Goal: Task Accomplishment & Management: Complete application form

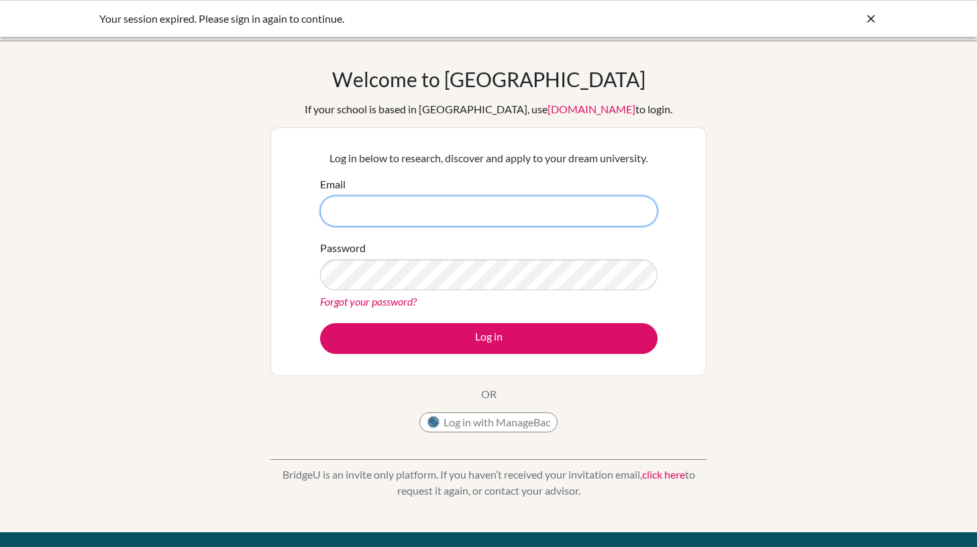
type input "[EMAIL_ADDRESS][DOMAIN_NAME]"
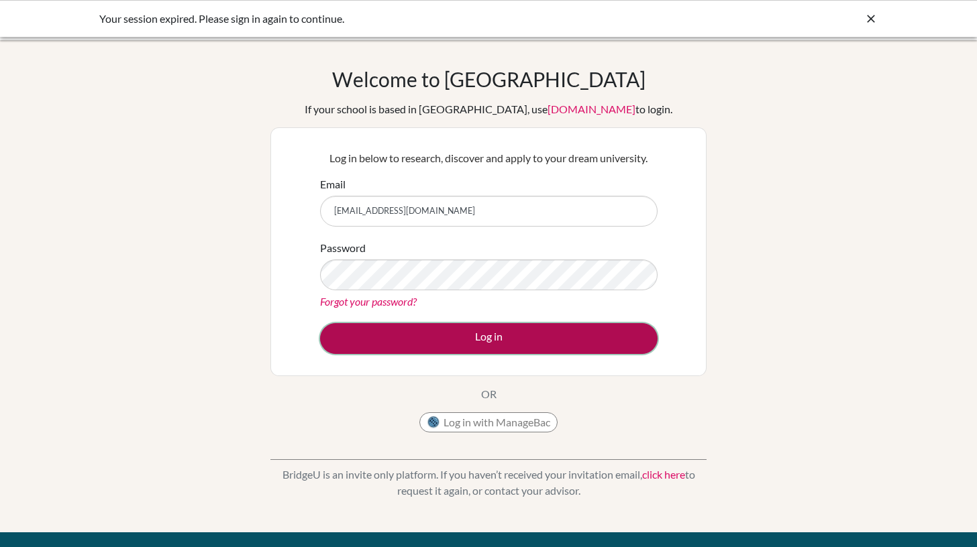
click at [479, 345] on button "Log in" at bounding box center [488, 338] width 337 height 31
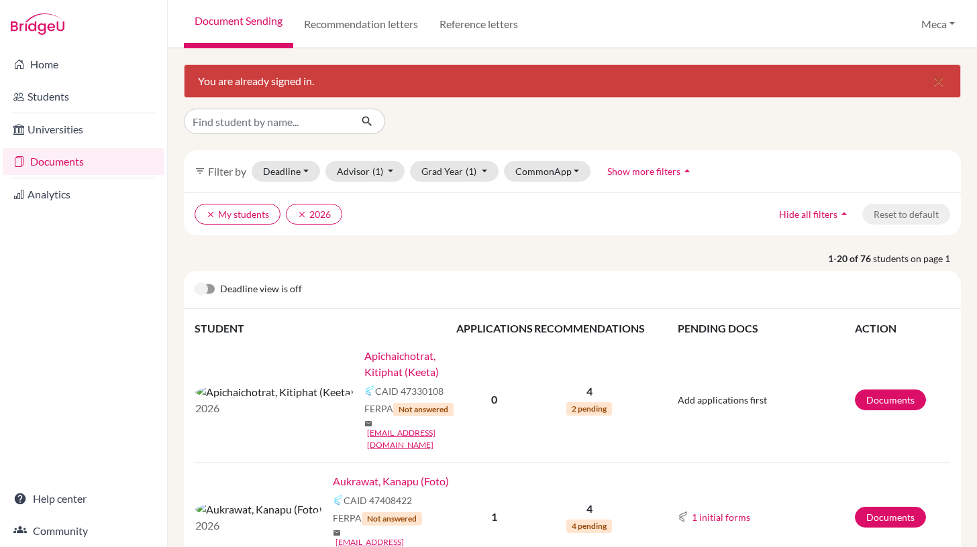
scroll to position [38, 0]
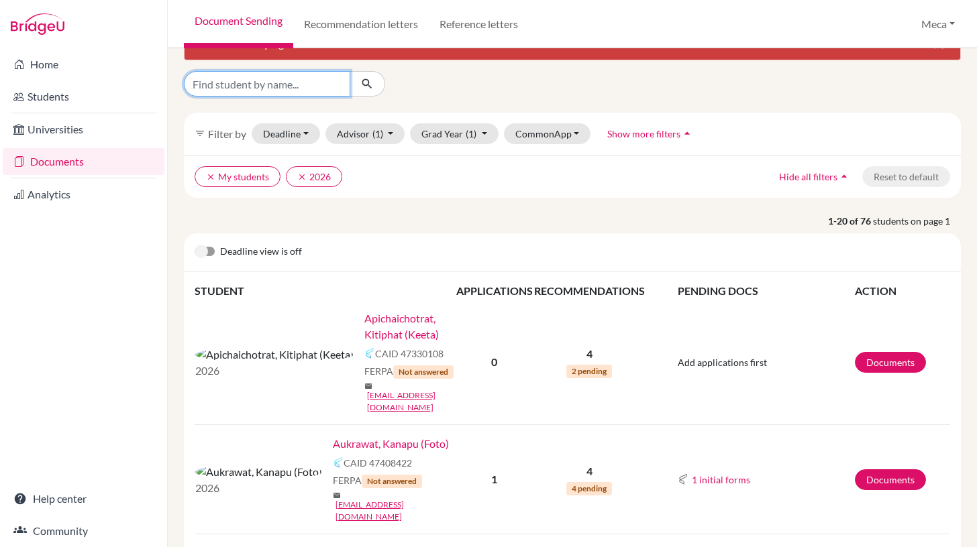
click at [296, 84] on input "Find student by name..." at bounding box center [267, 83] width 166 height 25
type input "laneeka"
click button "submit" at bounding box center [368, 83] width 36 height 25
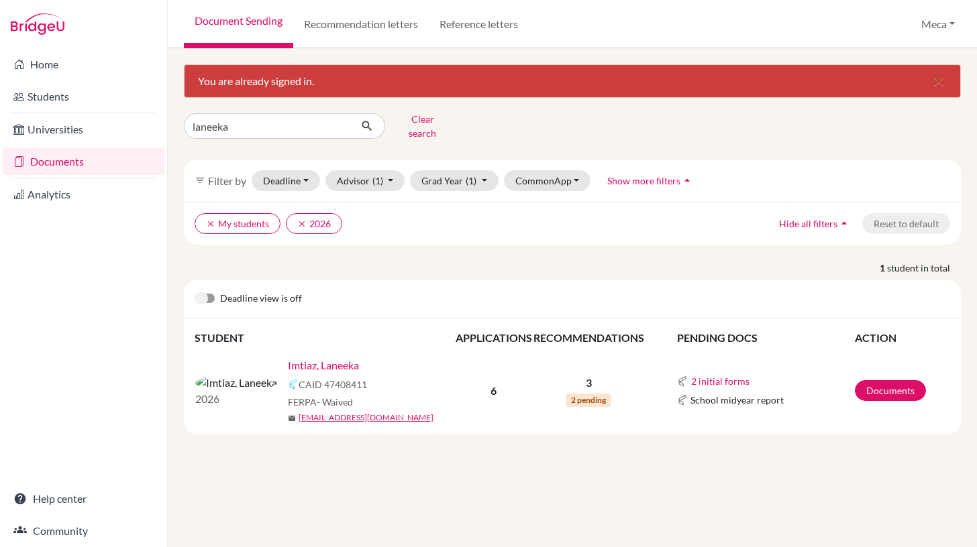
click at [288, 358] on link "Imtiaz, Laneeka" at bounding box center [323, 366] width 71 height 16
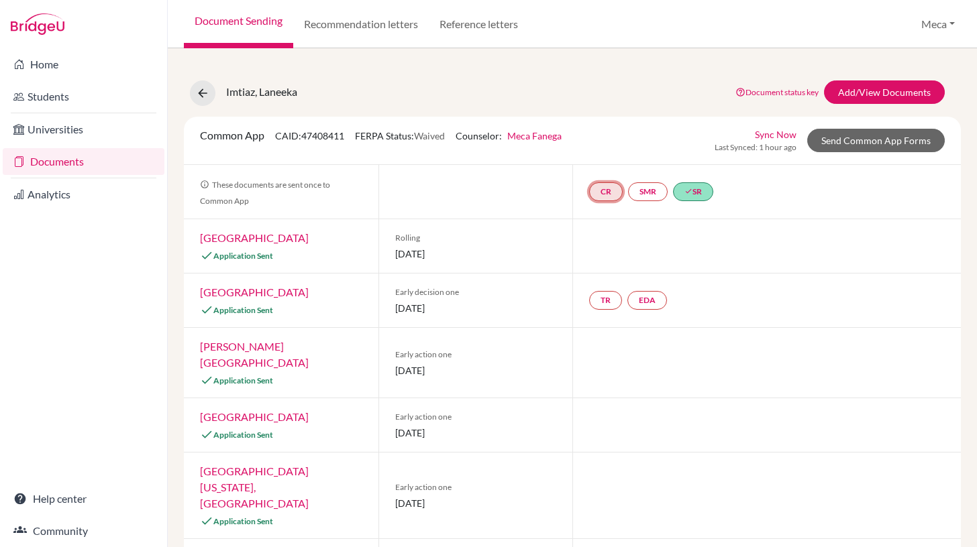
click at [600, 195] on link "CR" at bounding box center [606, 191] width 34 height 19
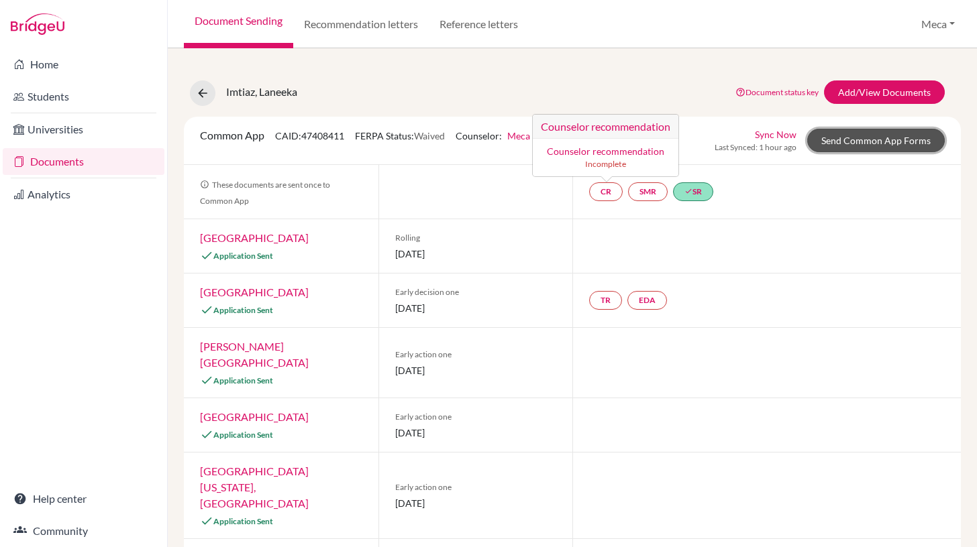
click at [832, 142] on link "Send Common App Forms" at bounding box center [876, 140] width 138 height 23
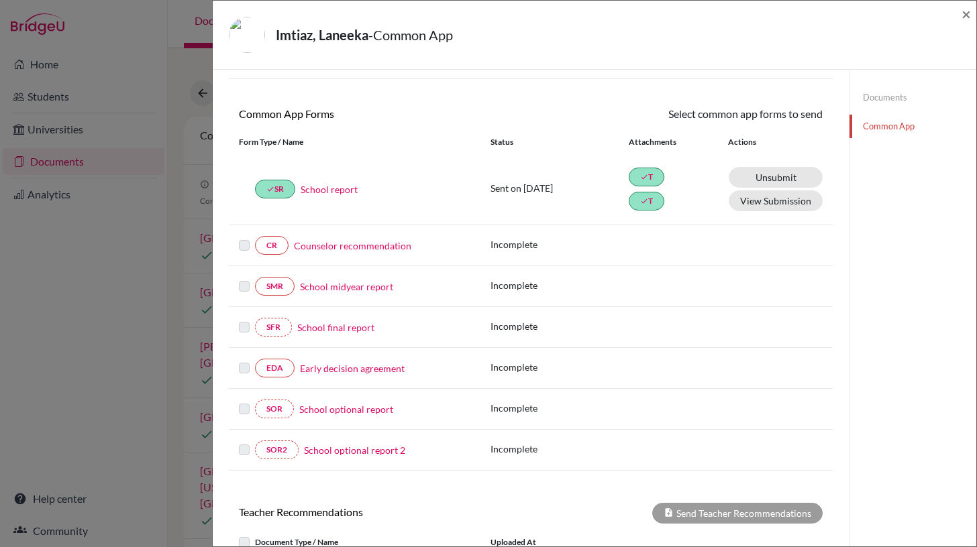
scroll to position [95, 0]
click at [374, 247] on link "Counselor recommendation" at bounding box center [352, 244] width 117 height 14
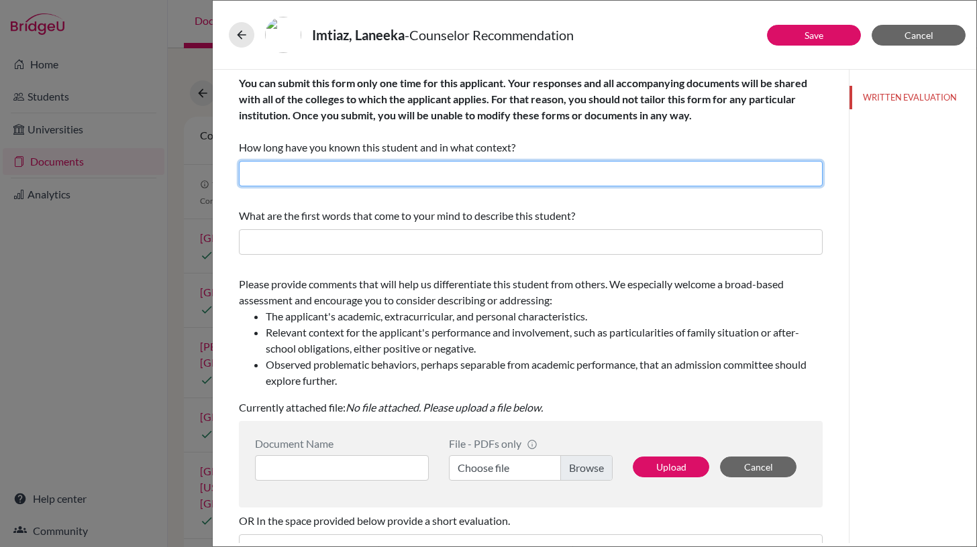
click at [409, 174] on input "text" at bounding box center [531, 173] width 584 height 25
click at [386, 174] on input "I have know this student for 4 years as her Academic & University Guidance Coun…" at bounding box center [531, 173] width 584 height 25
type input "I have know this student for 2 years as her Academic & University Guidance Coun…"
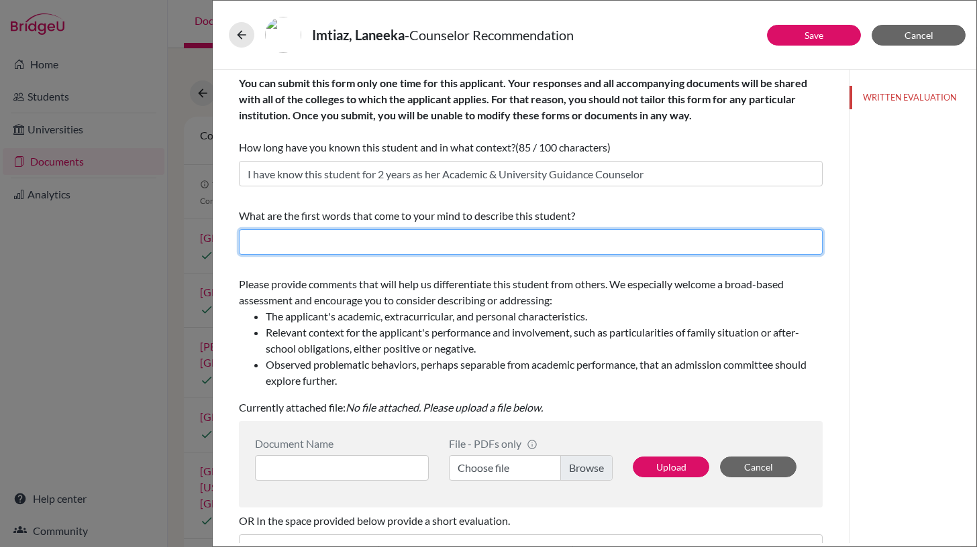
click at [347, 245] on input "text" at bounding box center [531, 241] width 584 height 25
type input "Diligent, adaptable, curious , resilient"
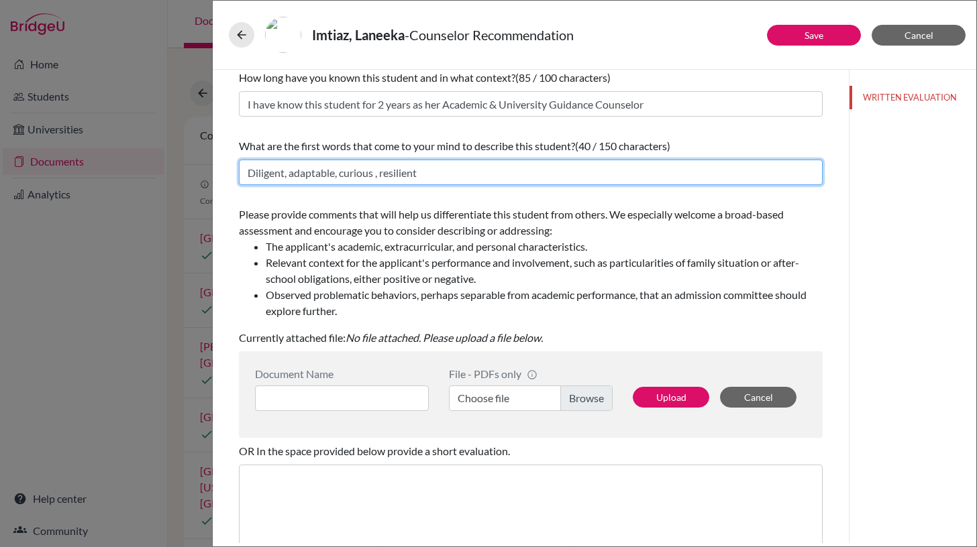
scroll to position [74, 0]
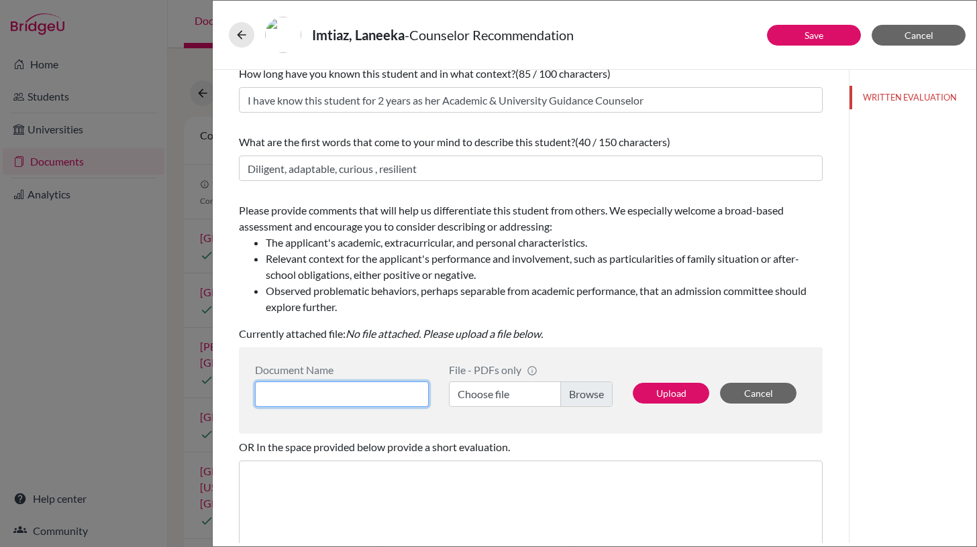
click at [344, 394] on input at bounding box center [342, 394] width 174 height 25
type input "LOR"
click at [577, 399] on label "Choose file" at bounding box center [531, 394] width 164 height 25
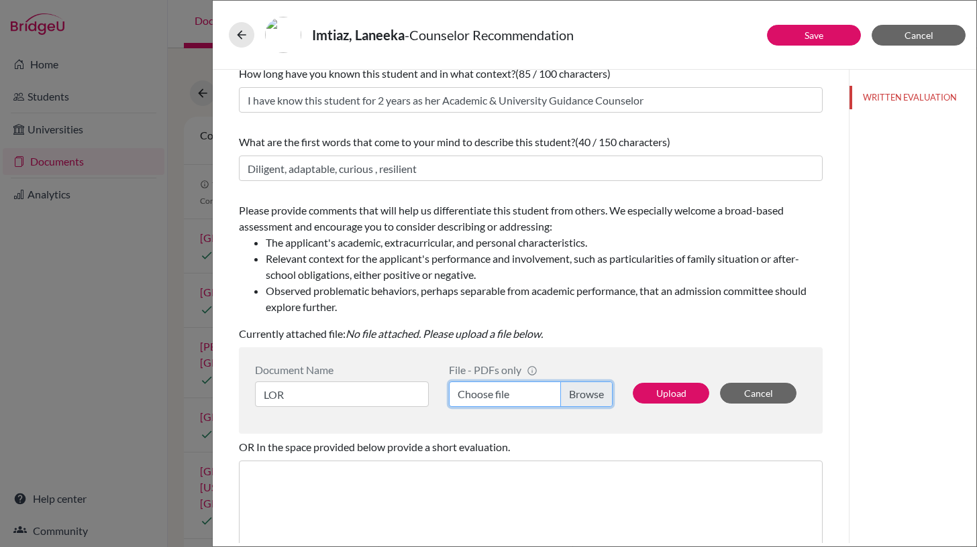
click at [577, 399] on input "Choose file" at bounding box center [531, 394] width 164 height 25
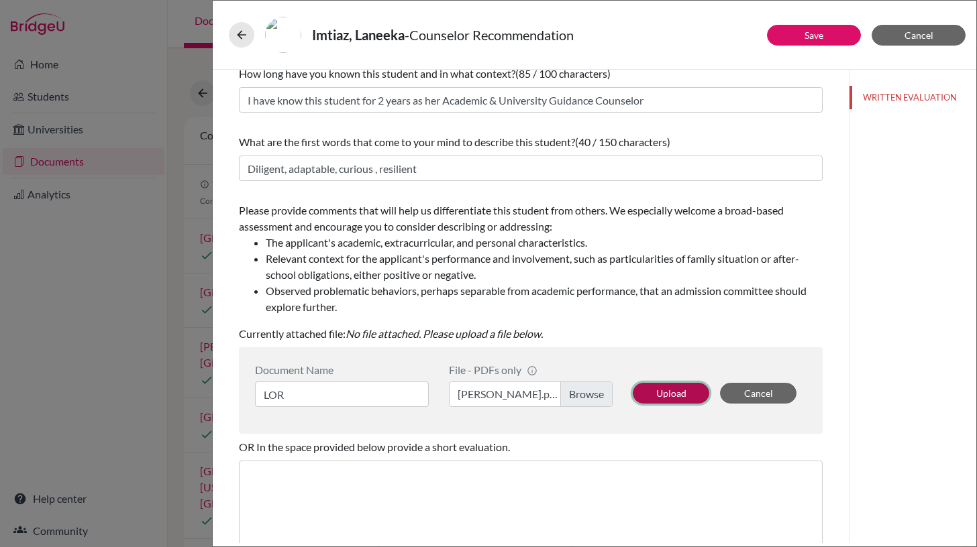
click at [673, 392] on button "Upload" at bounding box center [671, 393] width 76 height 21
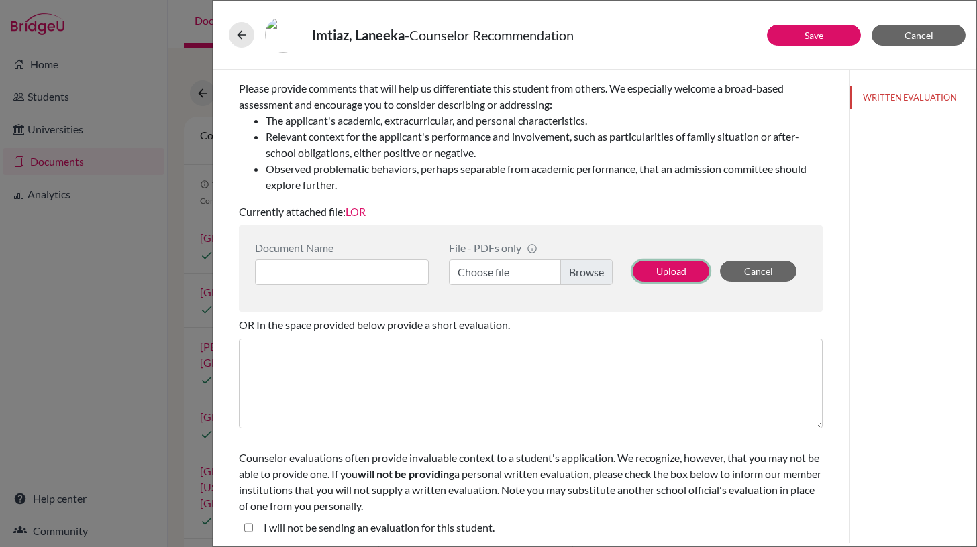
scroll to position [199, 0]
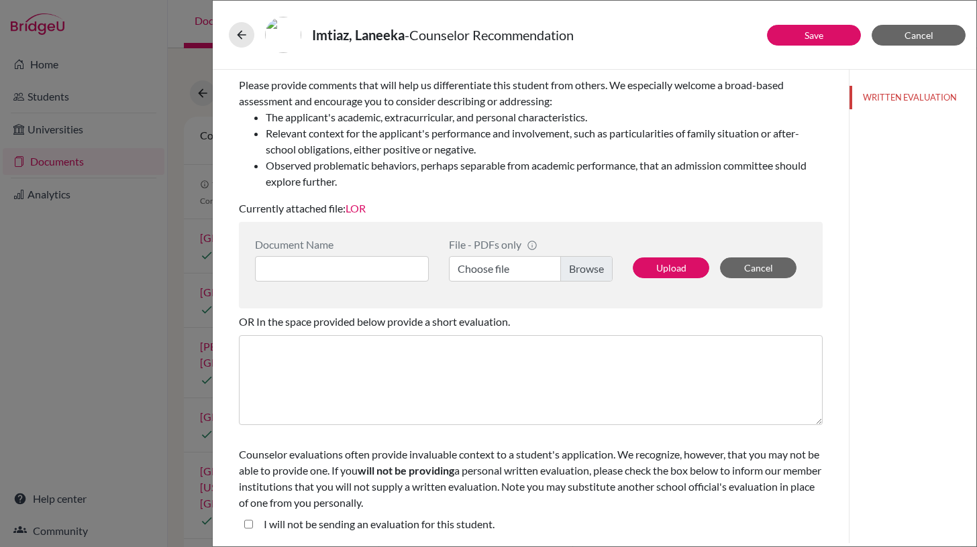
click at [250, 523] on student\ "I will not be sending an evaluation for this student." at bounding box center [248, 525] width 9 height 16
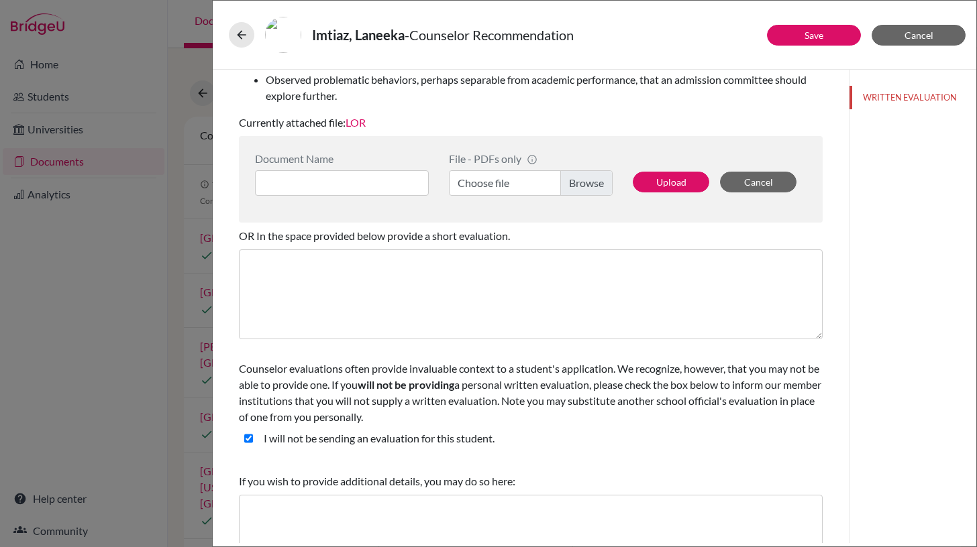
scroll to position [283, 0]
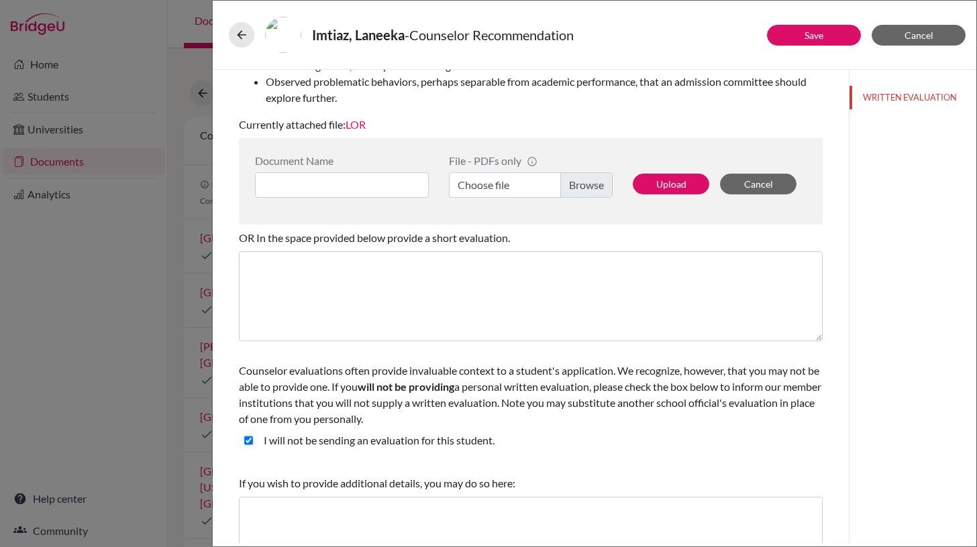
click at [247, 443] on student\ "I will not be sending an evaluation for this student." at bounding box center [248, 441] width 9 height 16
checkbox student\ "false"
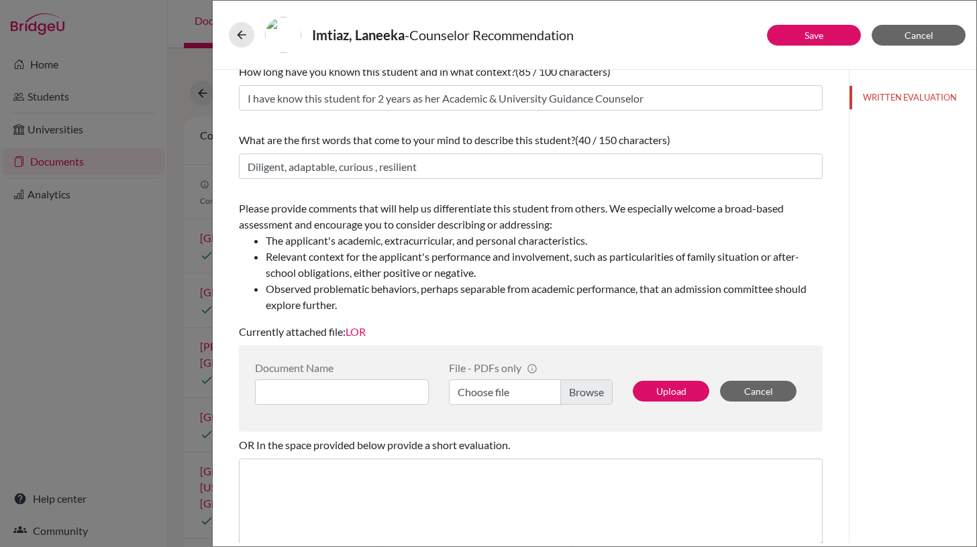
scroll to position [199, 0]
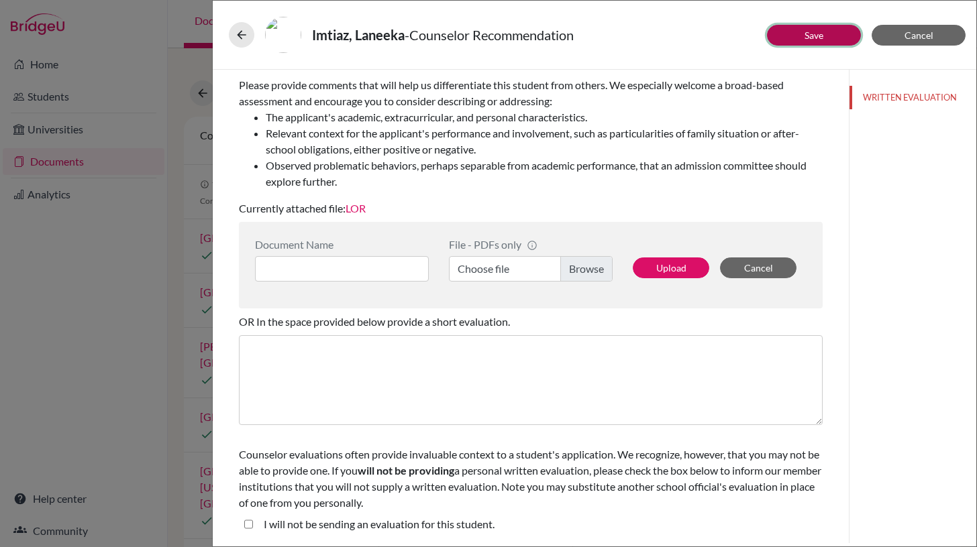
click at [806, 35] on link "Save" at bounding box center [813, 35] width 19 height 11
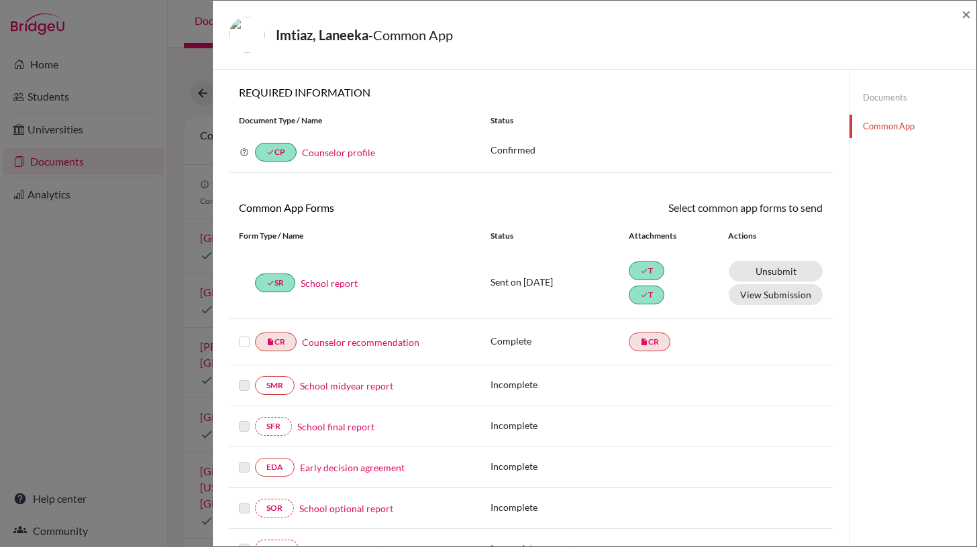
scroll to position [3, 0]
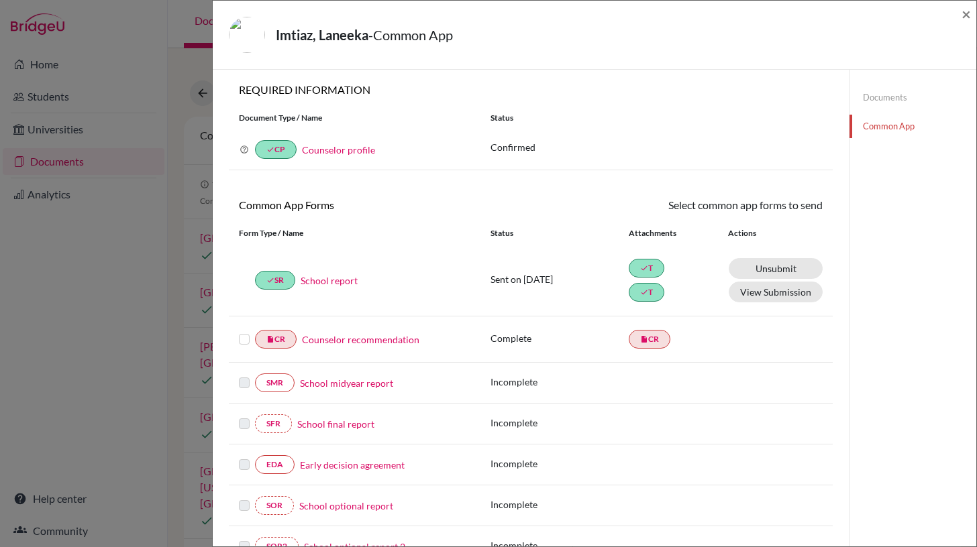
click at [246, 331] on label at bounding box center [244, 331] width 11 height 0
click at [0, 0] on input "checkbox" at bounding box center [0, 0] width 0 height 0
click at [797, 208] on link "Send" at bounding box center [795, 207] width 56 height 21
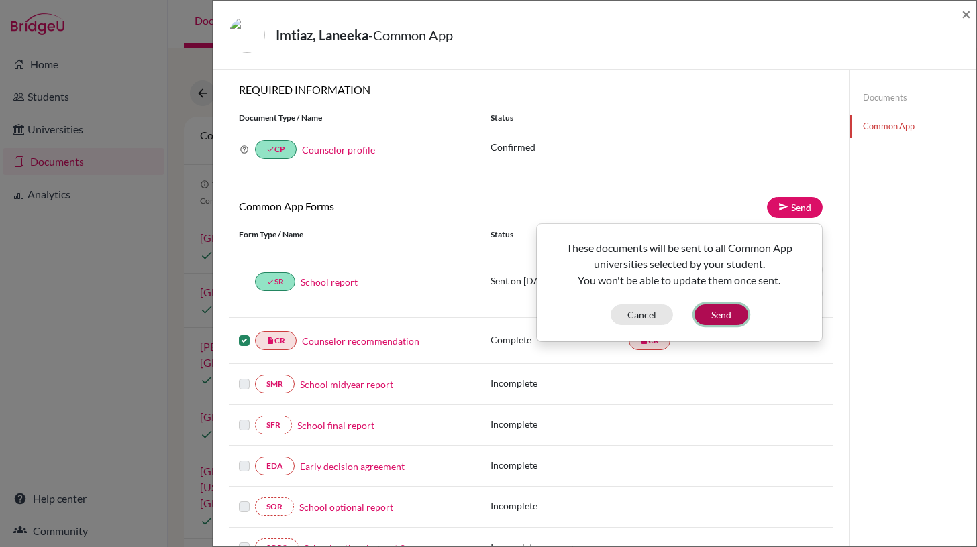
click at [727, 315] on button "Send" at bounding box center [721, 315] width 54 height 21
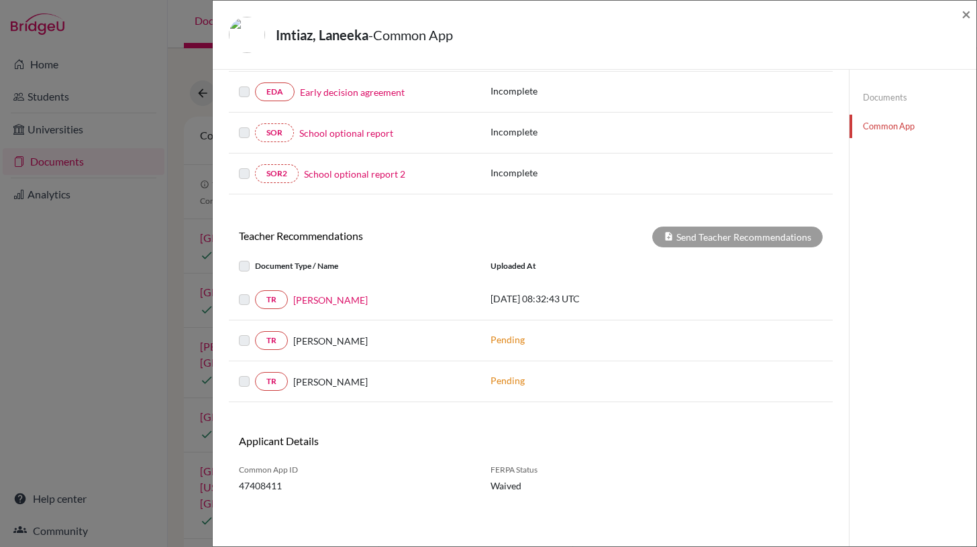
scroll to position [378, 0]
click at [319, 298] on link "[PERSON_NAME]" at bounding box center [330, 300] width 74 height 14
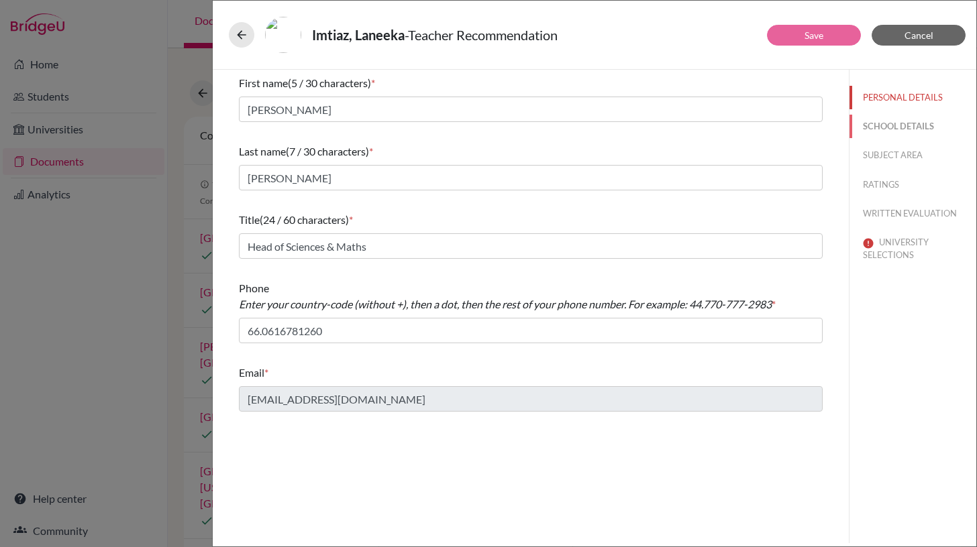
click at [879, 128] on button "SCHOOL DETAILS" at bounding box center [912, 126] width 127 height 23
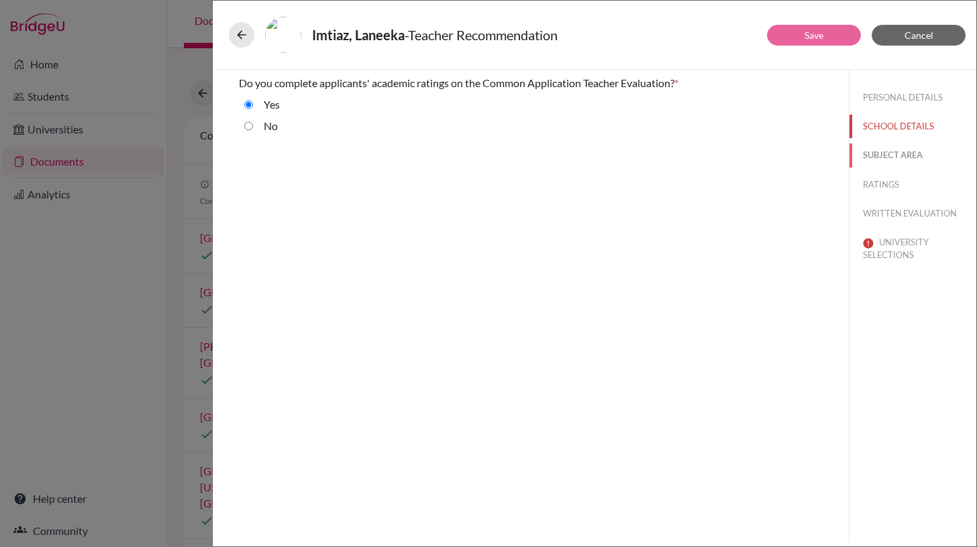
click at [891, 161] on button "SUBJECT AREA" at bounding box center [912, 155] width 127 height 23
select select "2"
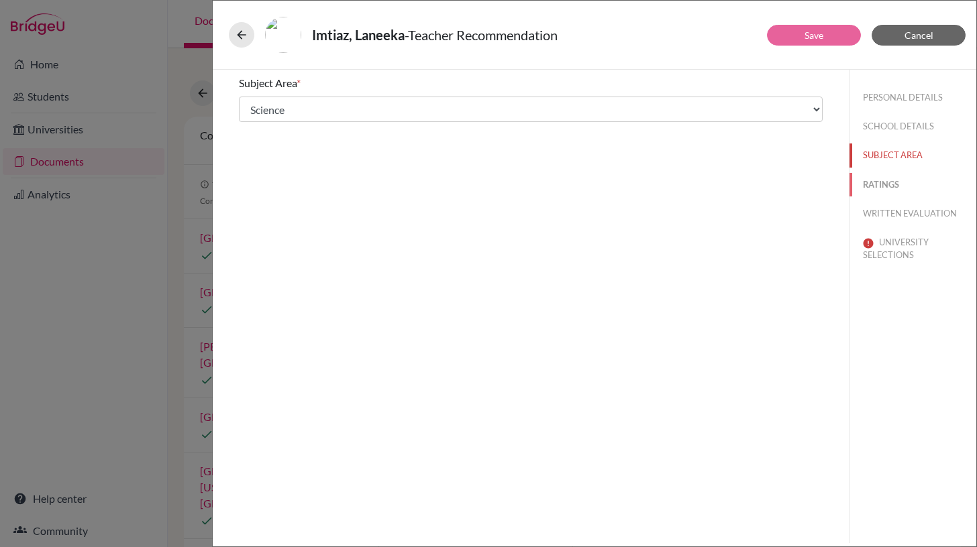
click at [882, 186] on button "RATINGS" at bounding box center [912, 184] width 127 height 23
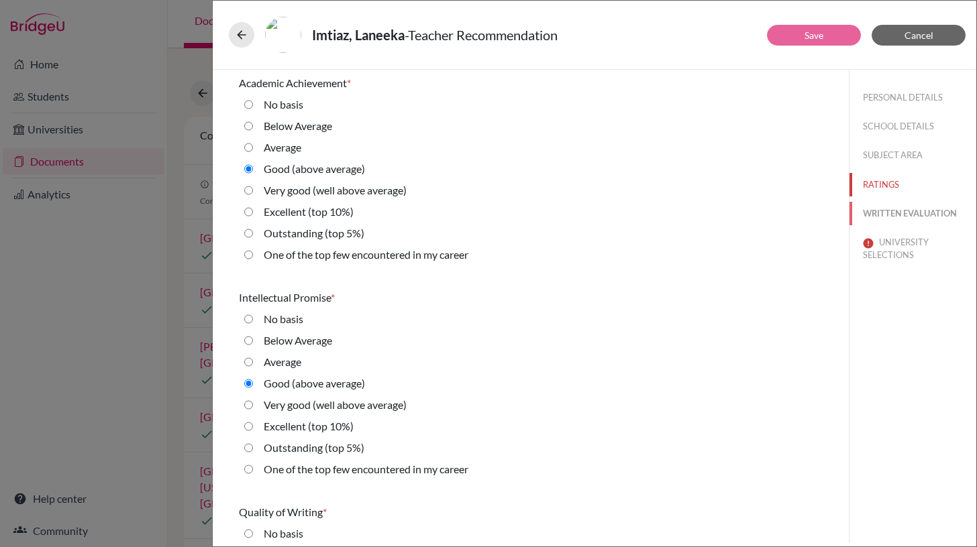
click at [880, 213] on button "WRITTEN EVALUATION" at bounding box center [912, 213] width 127 height 23
radio input "true"
radio average\) "false"
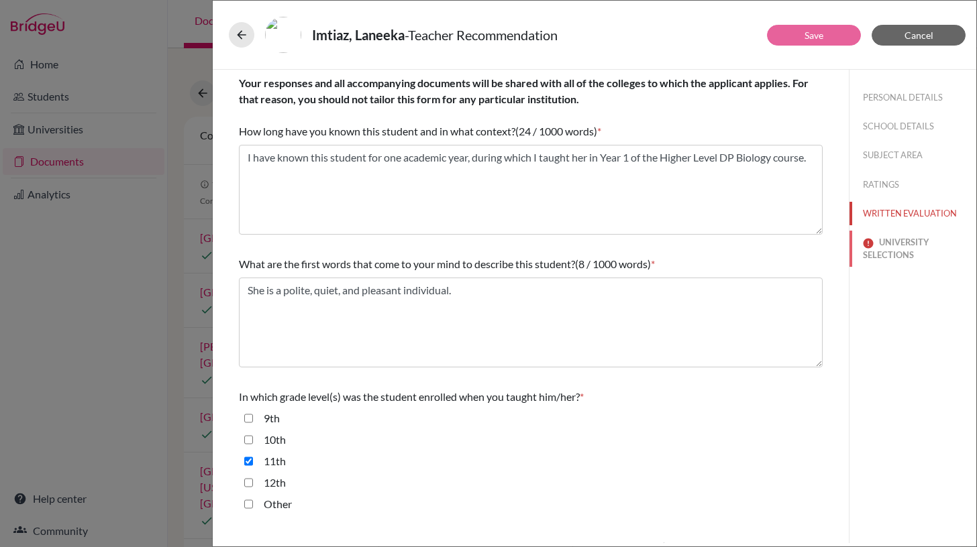
click at [886, 241] on button "UNIVERSITY SELECTIONS" at bounding box center [912, 249] width 127 height 36
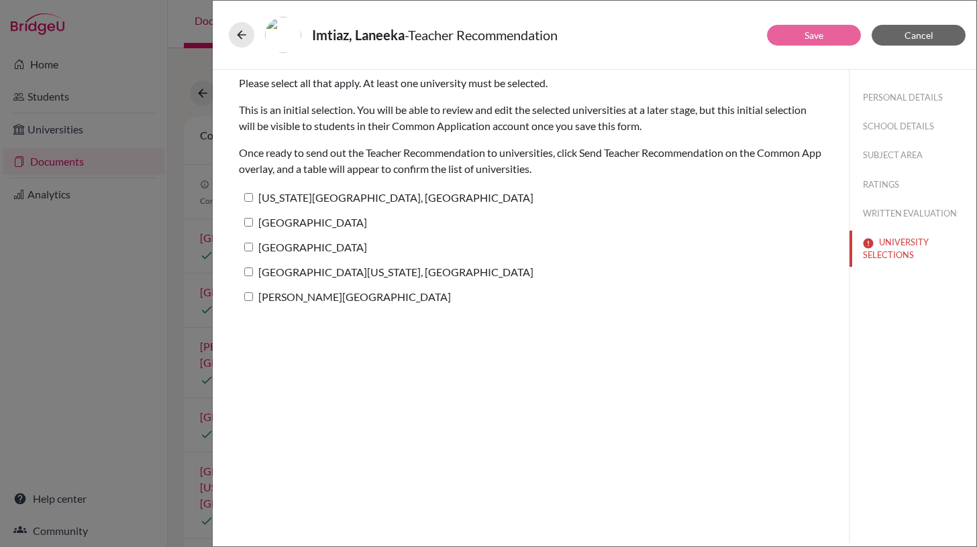
click at [246, 197] on input "[US_STATE][GEOGRAPHIC_DATA], [GEOGRAPHIC_DATA]" at bounding box center [248, 197] width 9 height 9
checkbox input "true"
click at [249, 221] on input "[GEOGRAPHIC_DATA]" at bounding box center [248, 222] width 9 height 9
checkbox input "true"
click at [250, 246] on input "[GEOGRAPHIC_DATA]" at bounding box center [248, 247] width 9 height 9
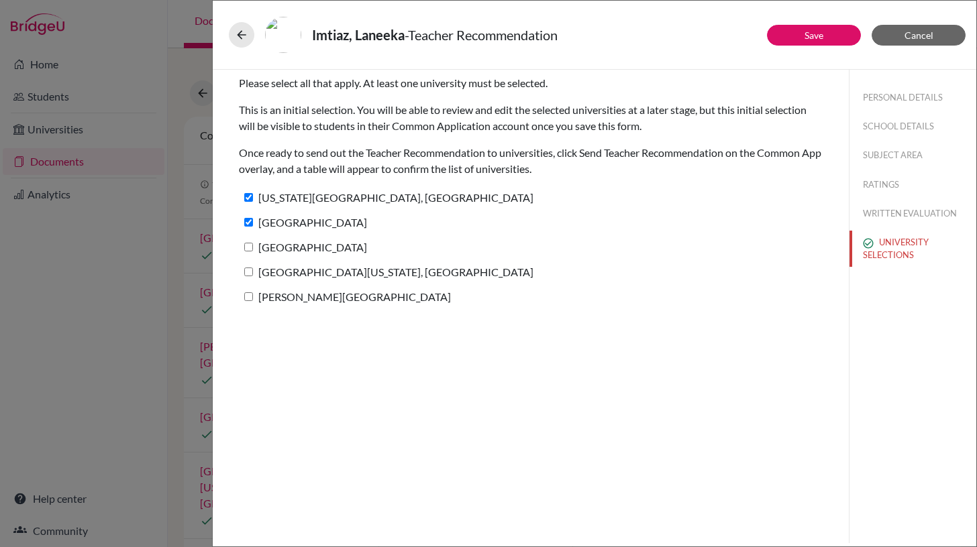
checkbox input "true"
click at [249, 271] on input "[GEOGRAPHIC_DATA][US_STATE], [GEOGRAPHIC_DATA]" at bounding box center [248, 272] width 9 height 9
checkbox input "true"
click at [246, 297] on input "[PERSON_NAME][GEOGRAPHIC_DATA]" at bounding box center [248, 296] width 9 height 9
checkbox input "true"
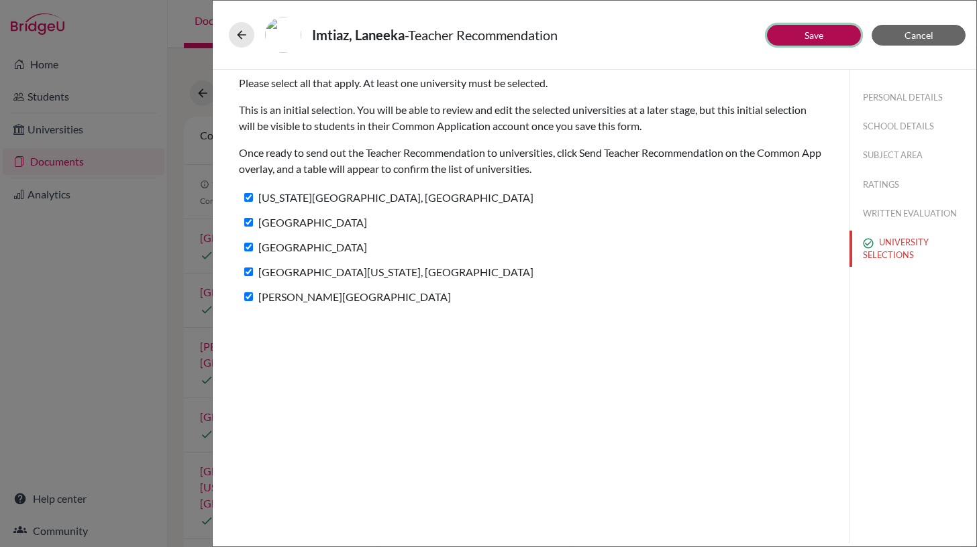
click at [815, 39] on link "Save" at bounding box center [813, 35] width 19 height 11
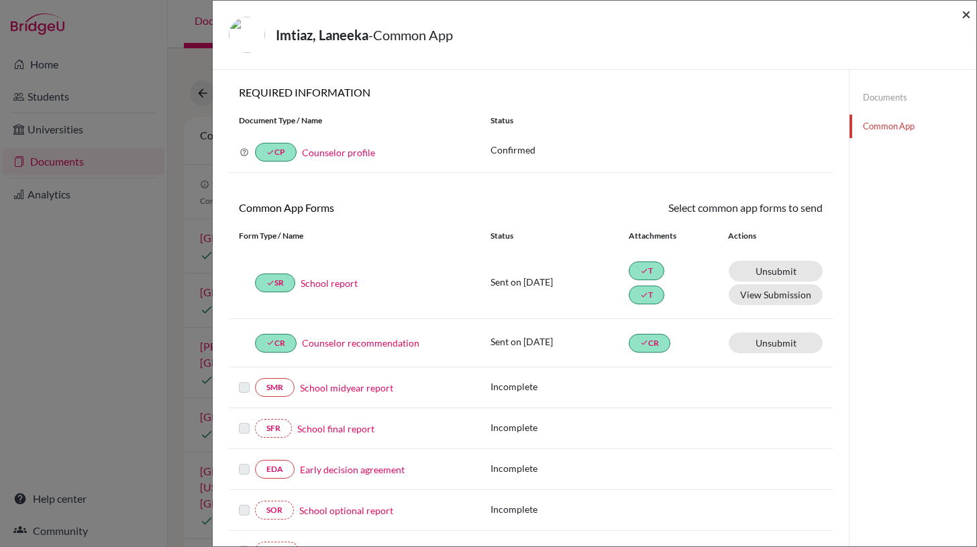
click at [964, 16] on span "×" at bounding box center [965, 13] width 9 height 19
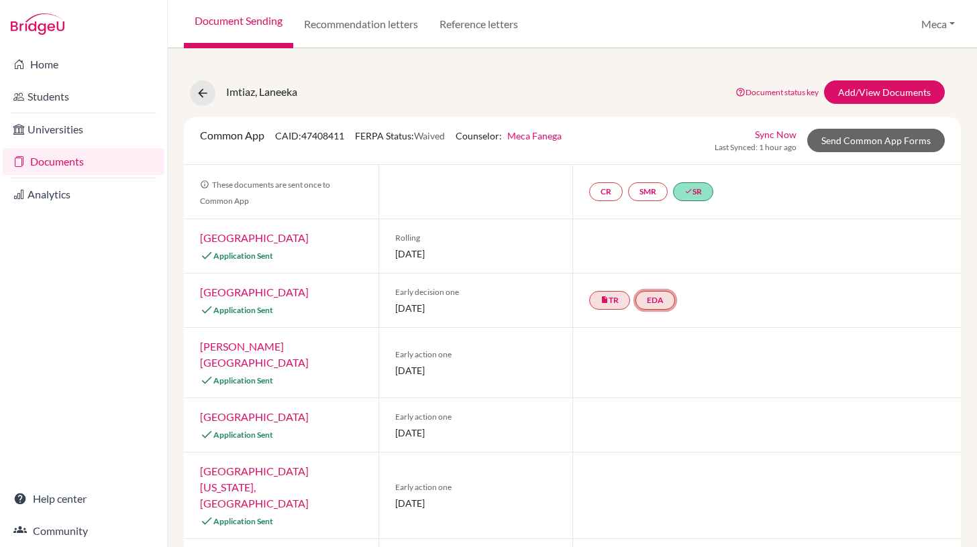
click at [659, 304] on link "EDA" at bounding box center [655, 300] width 40 height 19
click at [611, 301] on link "insert_drive_file TR" at bounding box center [609, 300] width 41 height 19
click at [653, 301] on link "EDA" at bounding box center [655, 300] width 40 height 19
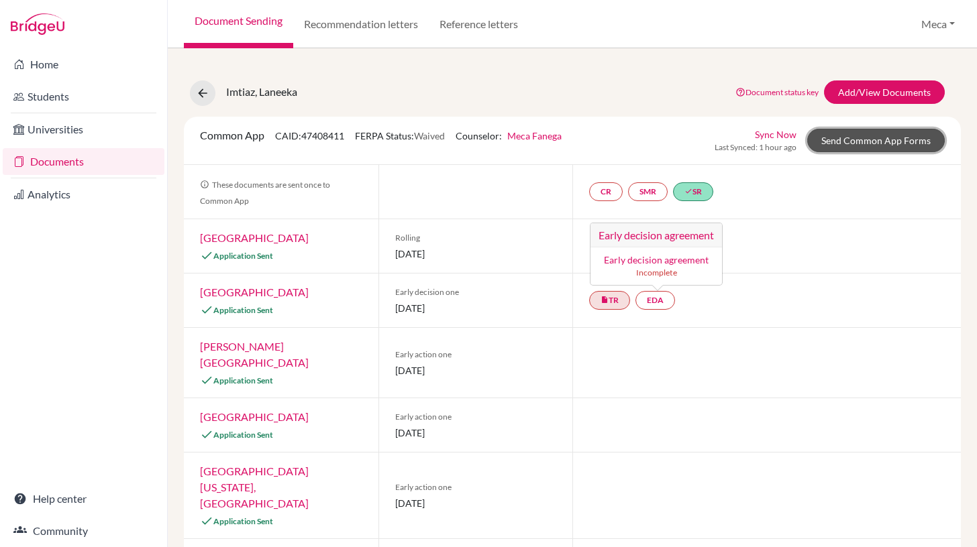
click at [869, 140] on link "Send Common App Forms" at bounding box center [876, 140] width 138 height 23
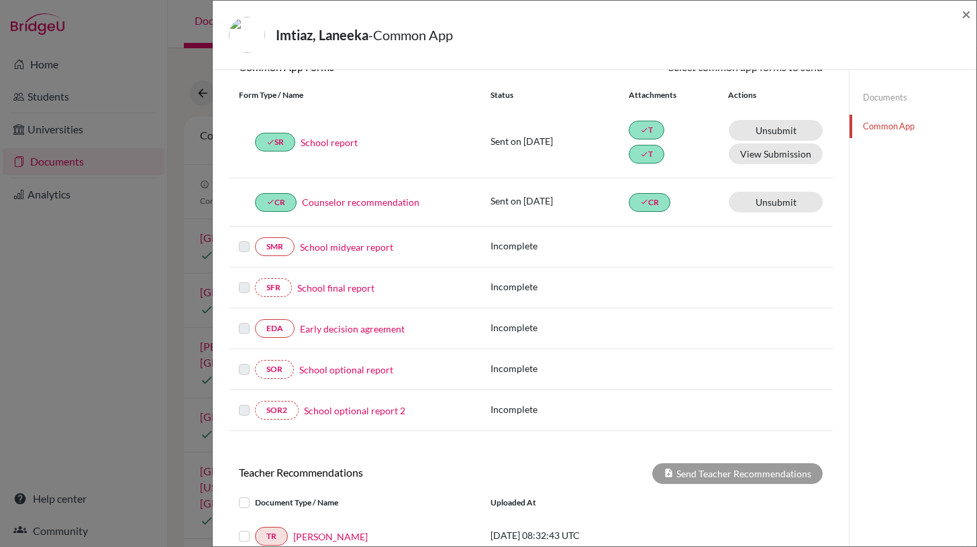
scroll to position [144, 0]
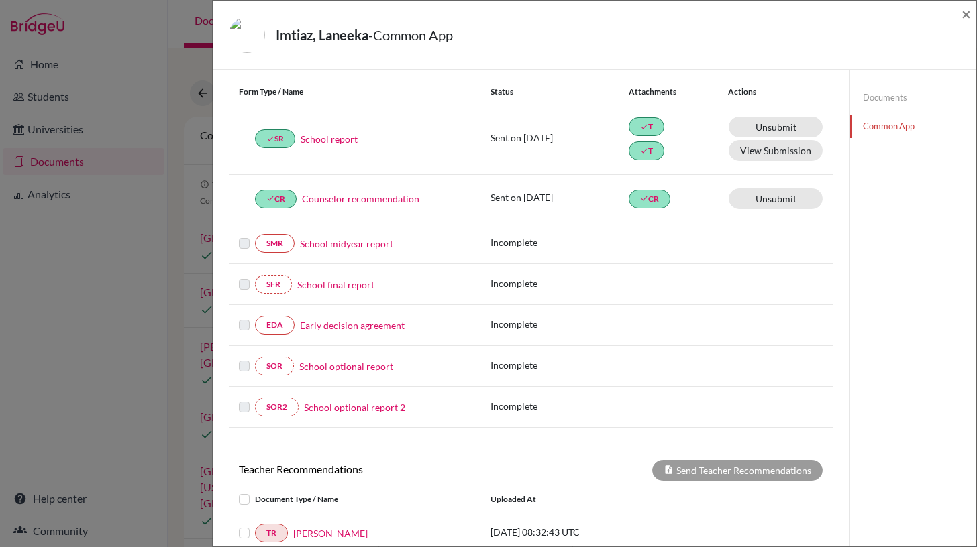
click at [305, 327] on link "Early decision agreement" at bounding box center [352, 326] width 105 height 14
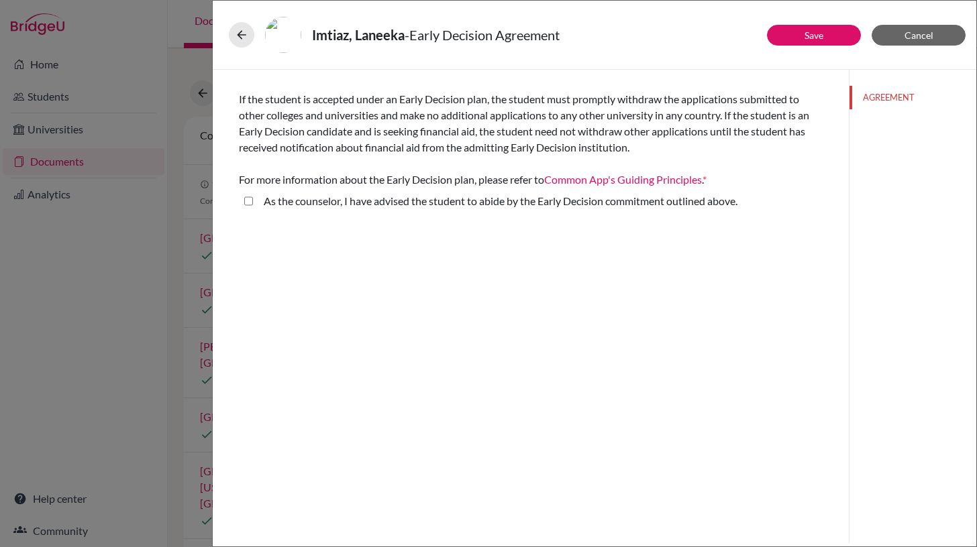
click at [250, 199] on above\ "As the counselor, I have advised the student to abide by the Early Decision com…" at bounding box center [248, 201] width 9 height 16
checkbox above\ "true"
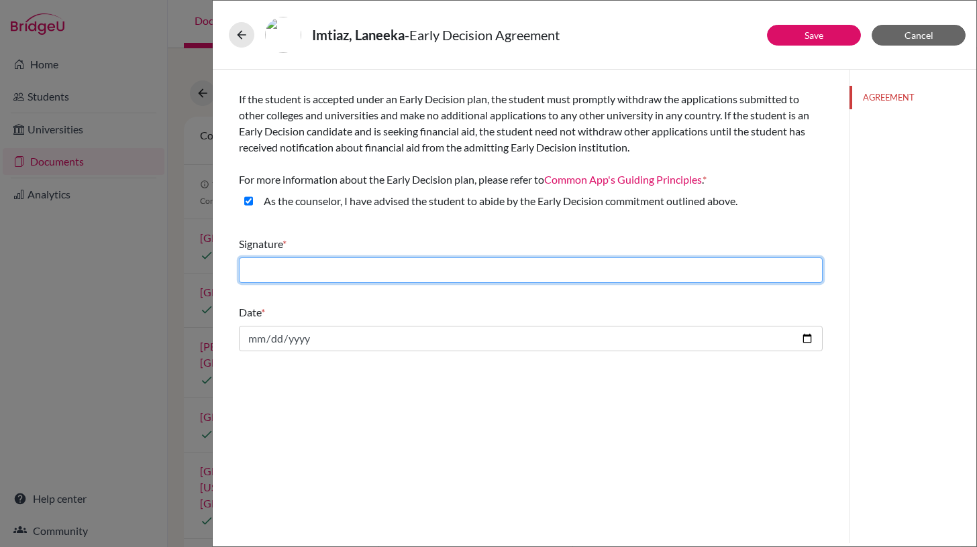
click at [436, 271] on input "text" at bounding box center [531, 270] width 584 height 25
type input "Meca Fanega"
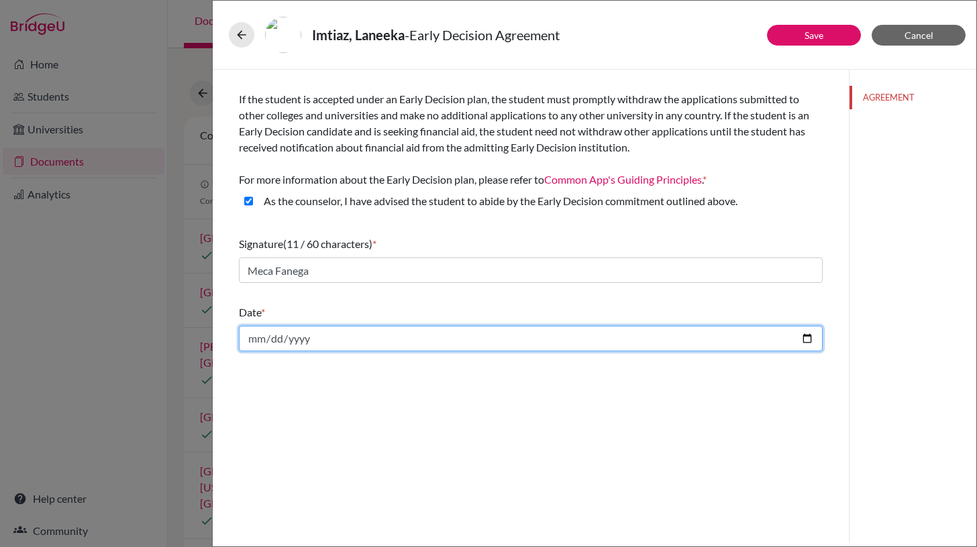
click at [362, 341] on input "date" at bounding box center [531, 338] width 584 height 25
type input "[DATE]"
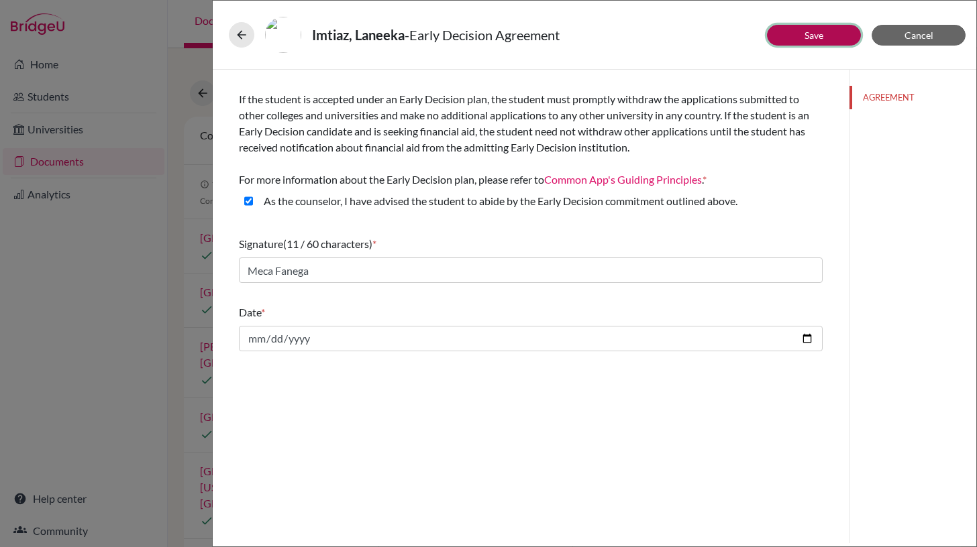
click at [818, 34] on link "Save" at bounding box center [813, 35] width 19 height 11
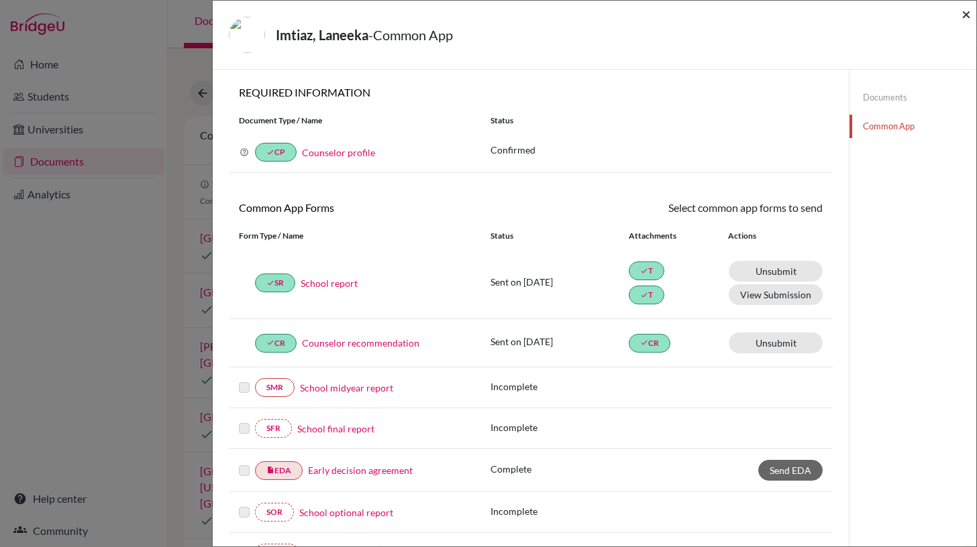
click at [965, 14] on span "×" at bounding box center [965, 13] width 9 height 19
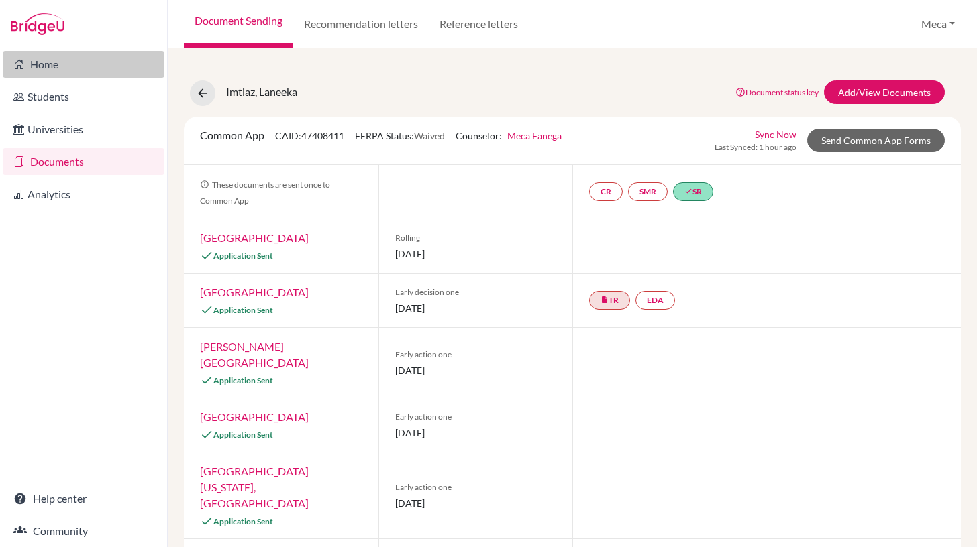
click at [56, 62] on link "Home" at bounding box center [84, 64] width 162 height 27
